Goal: Task Accomplishment & Management: Manage account settings

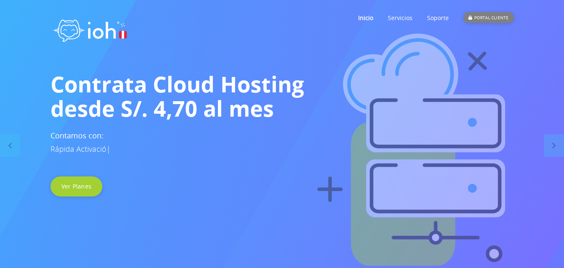
click at [496, 16] on div "PORTAL CLIENTE" at bounding box center [489, 17] width 50 height 11
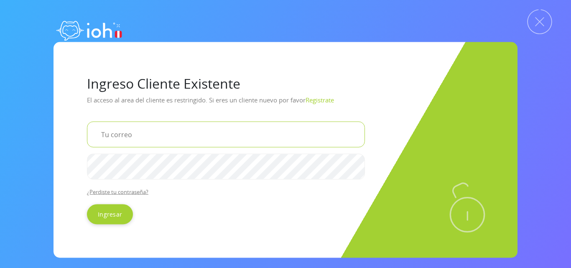
click at [157, 130] on input "email" at bounding box center [226, 134] width 278 height 26
type input "[EMAIL_ADDRESS][DOMAIN_NAME]"
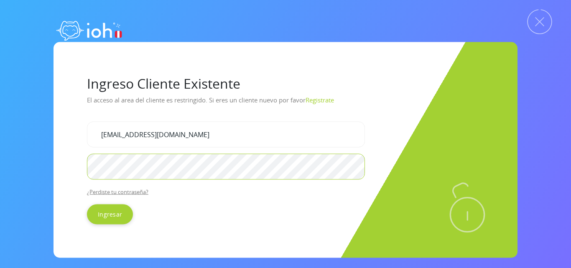
click at [87, 204] on input "Ingresar" at bounding box center [110, 214] width 46 height 20
